Goal: Information Seeking & Learning: Learn about a topic

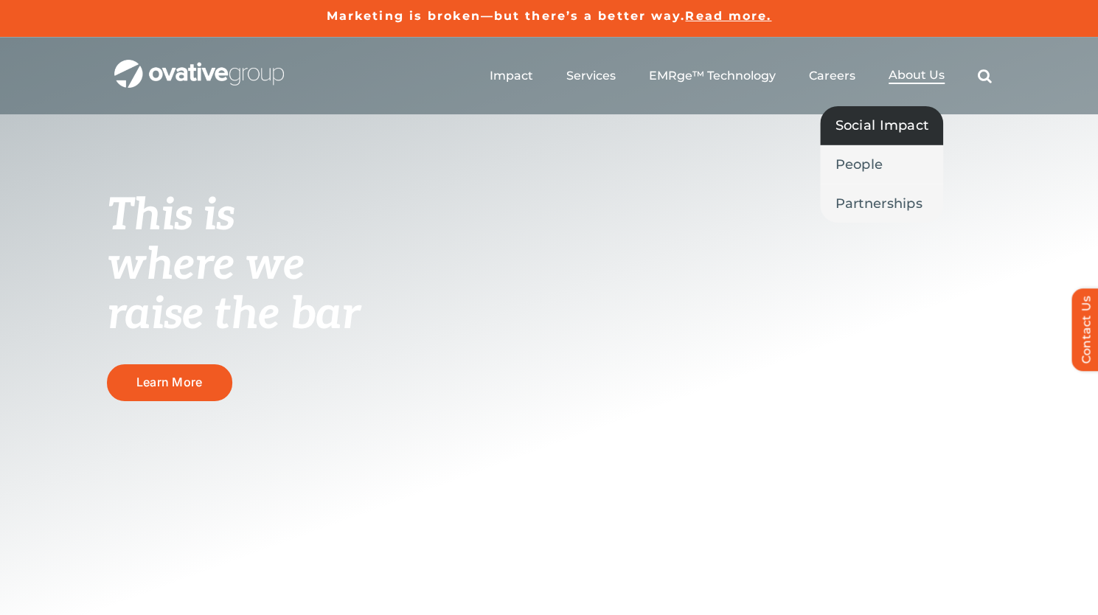
click at [861, 126] on span "Social Impact" at bounding box center [882, 125] width 94 height 21
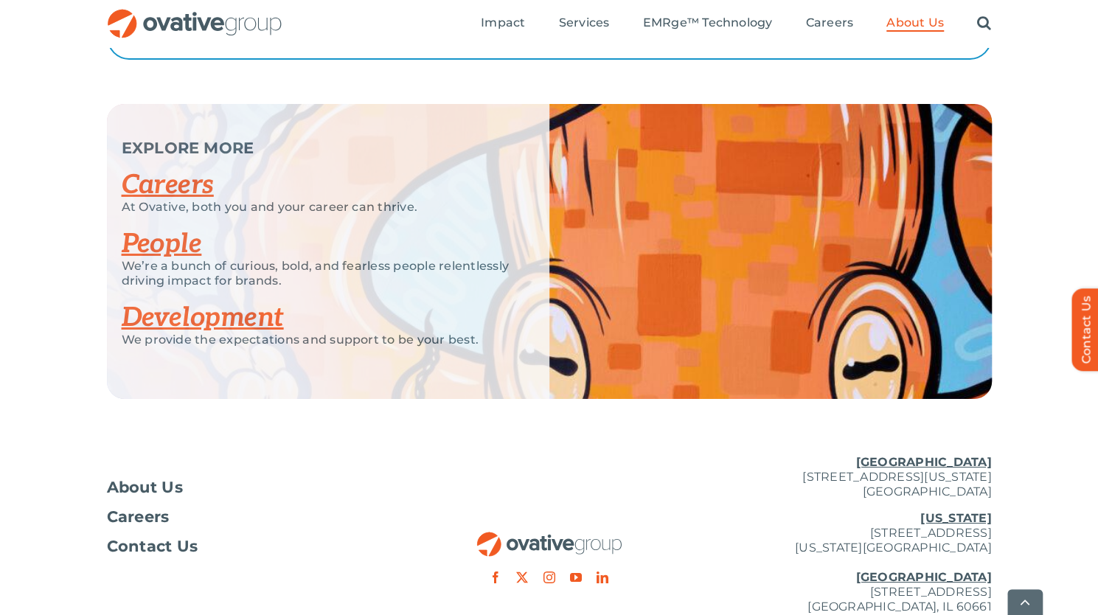
scroll to position [2861, 0]
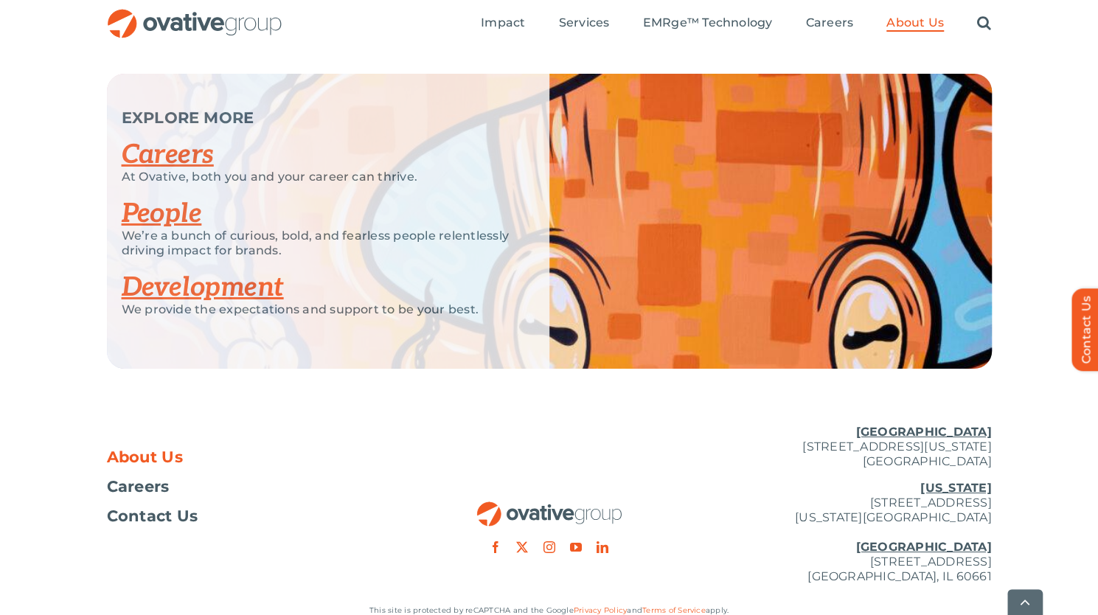
click at [108, 450] on span "About Us" at bounding box center [145, 457] width 77 height 15
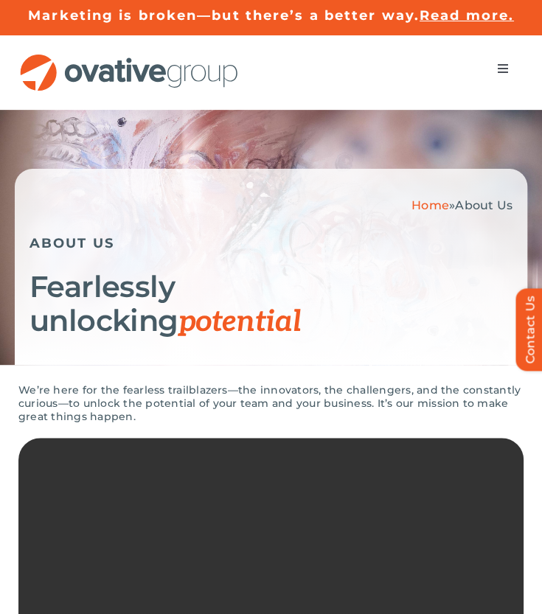
click at [490, 72] on button "Toggle Navigation" at bounding box center [502, 68] width 41 height 29
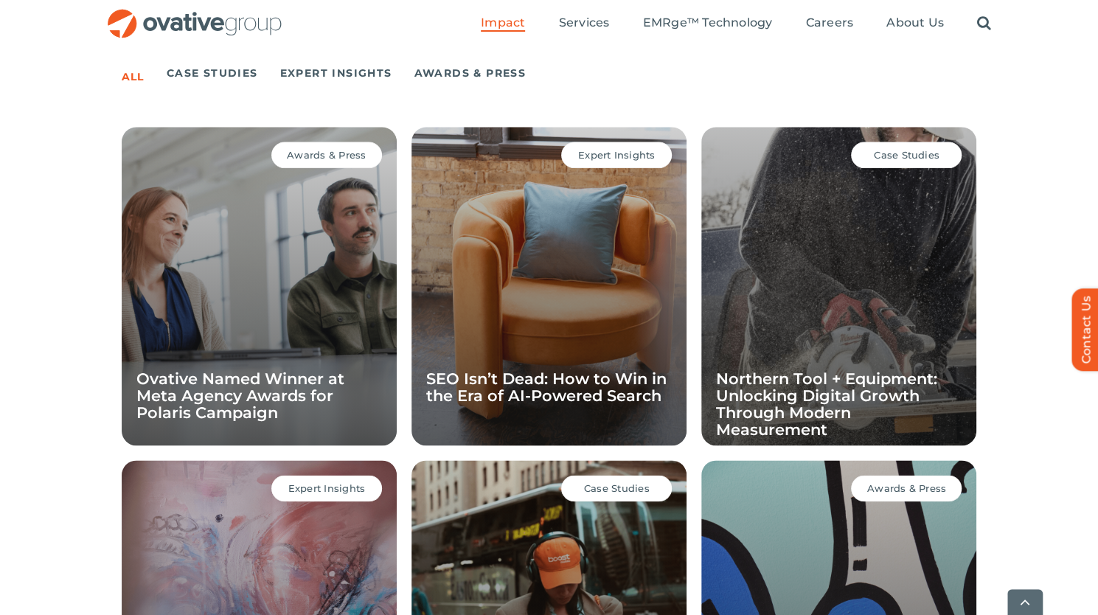
scroll to position [1037, 0]
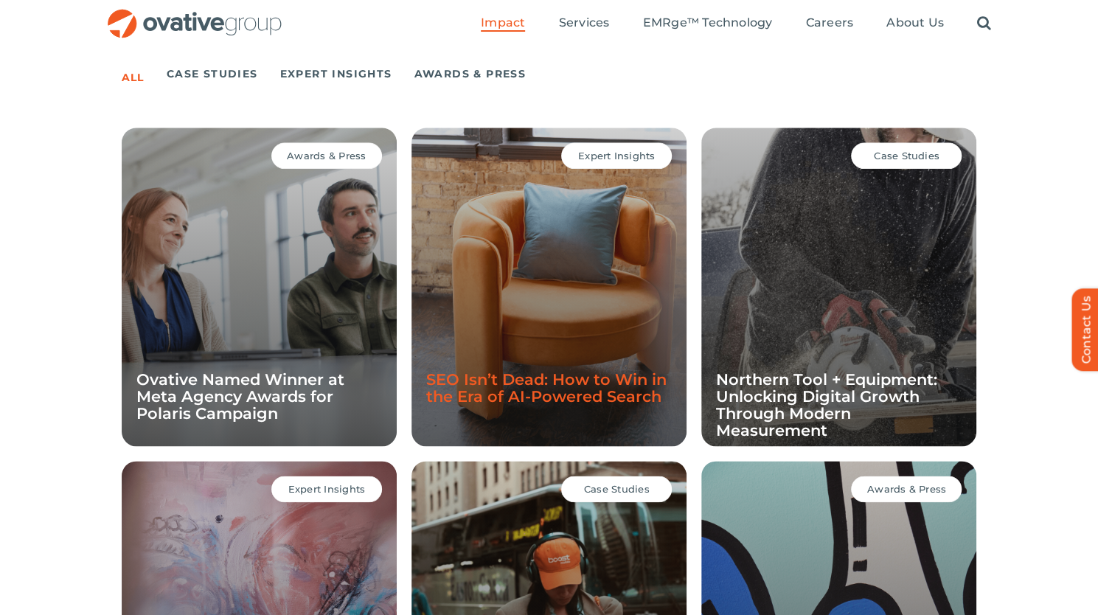
click at [500, 370] on link "SEO Isn’t Dead: How to Win in the Era of AI-Powered Search" at bounding box center [546, 387] width 240 height 35
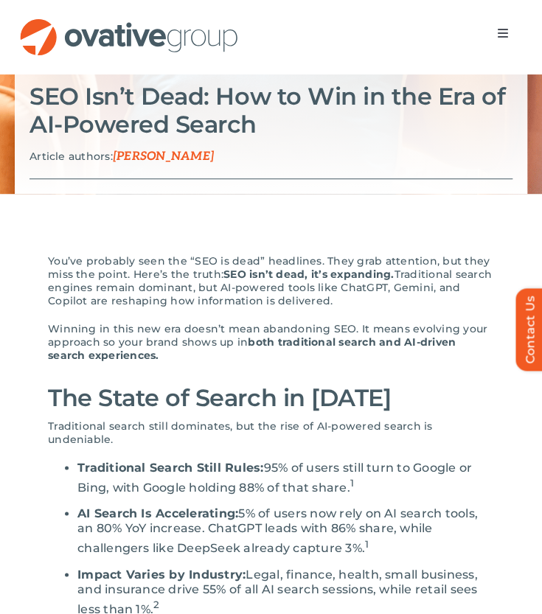
scroll to position [462, 0]
